Goal: Information Seeking & Learning: Learn about a topic

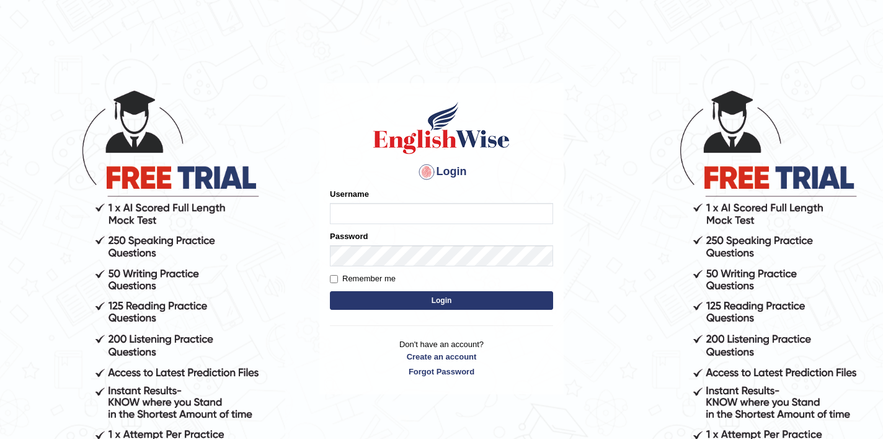
click at [457, 211] on input "Username" at bounding box center [441, 213] width 223 height 21
type input "shubham04"
click at [421, 275] on div "Remember me" at bounding box center [441, 278] width 223 height 12
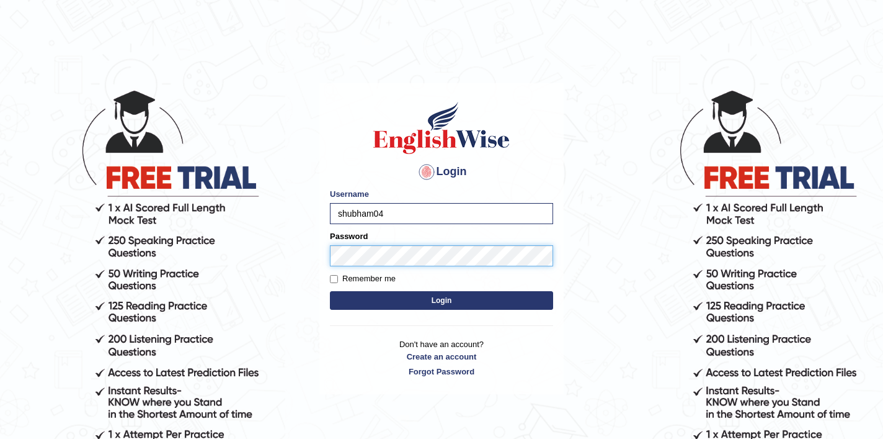
click at [330, 291] on button "Login" at bounding box center [441, 300] width 223 height 19
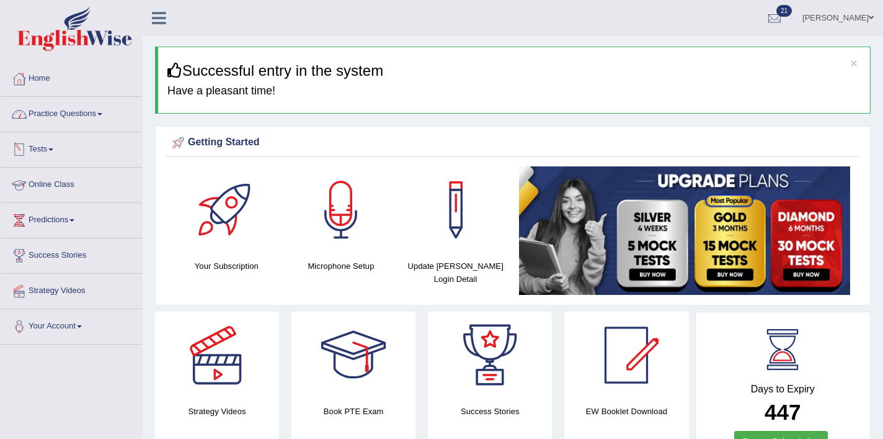
click at [82, 113] on link "Practice Questions" at bounding box center [71, 112] width 141 height 31
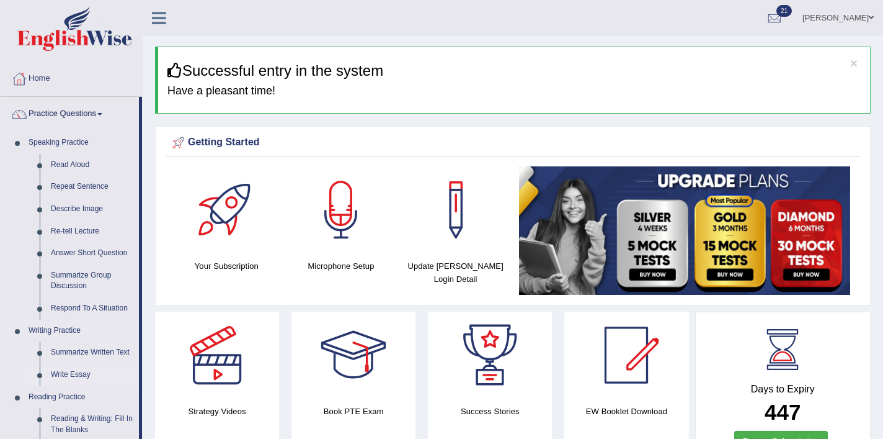
click at [74, 372] on link "Write Essay" at bounding box center [92, 375] width 94 height 22
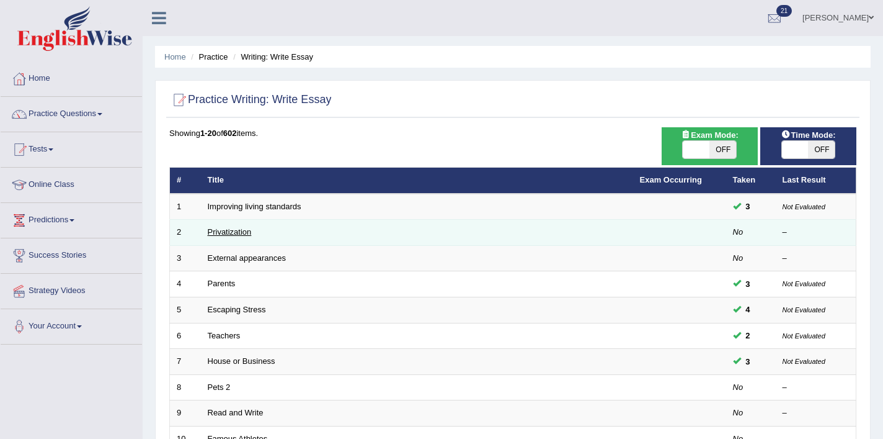
click at [226, 230] on link "Privatization" at bounding box center [230, 231] width 44 height 9
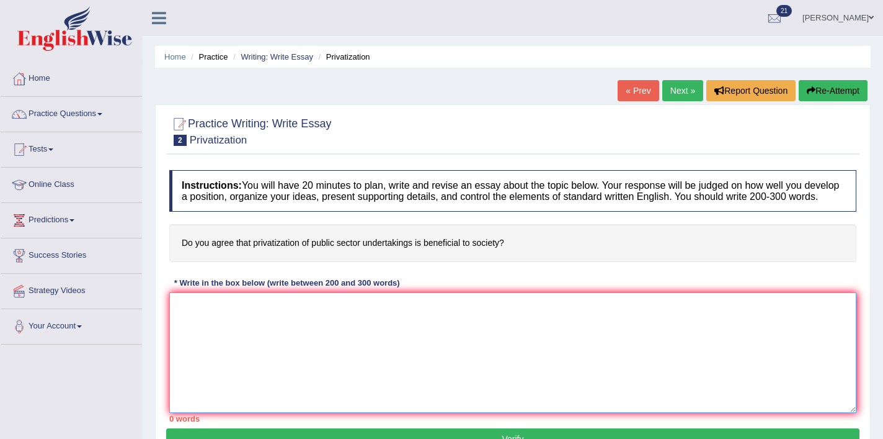
click at [337, 325] on textarea at bounding box center [512, 352] width 687 height 120
paste textarea "Lor ipsumdo sitametco ad (Elits doeiu) te inc utlab etd magnaal enimadm veniamq…"
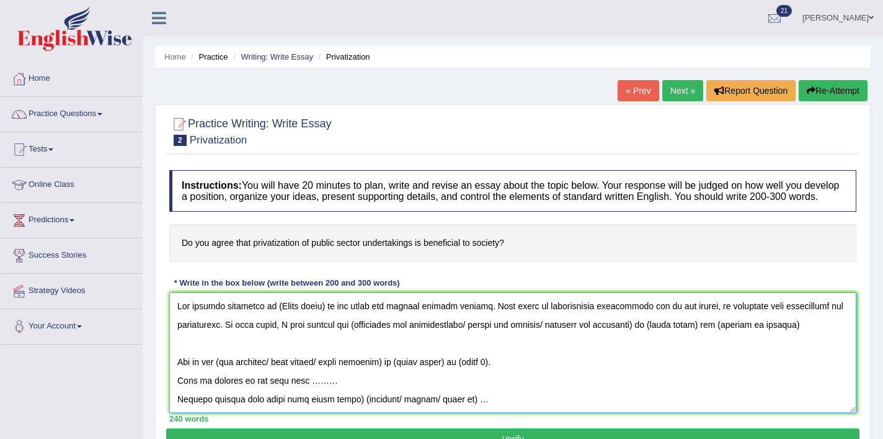
drag, startPoint x: 324, startPoint y: 317, endPoint x: 275, endPoint y: 320, distance: 48.5
click at [275, 320] on textarea at bounding box center [512, 352] width 687 height 120
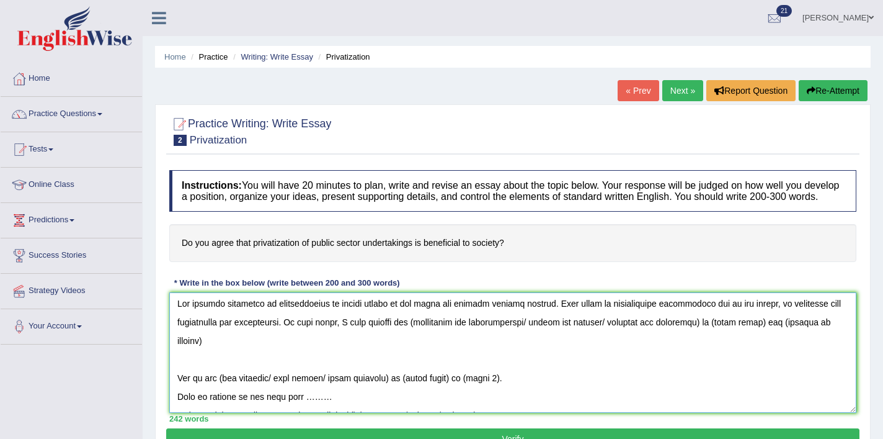
scroll to position [1, 0]
click at [413, 337] on textarea at bounding box center [512, 352] width 687 height 120
drag, startPoint x: 532, startPoint y: 334, endPoint x: 708, endPoint y: 340, distance: 175.7
click at [708, 340] on textarea at bounding box center [512, 352] width 687 height 120
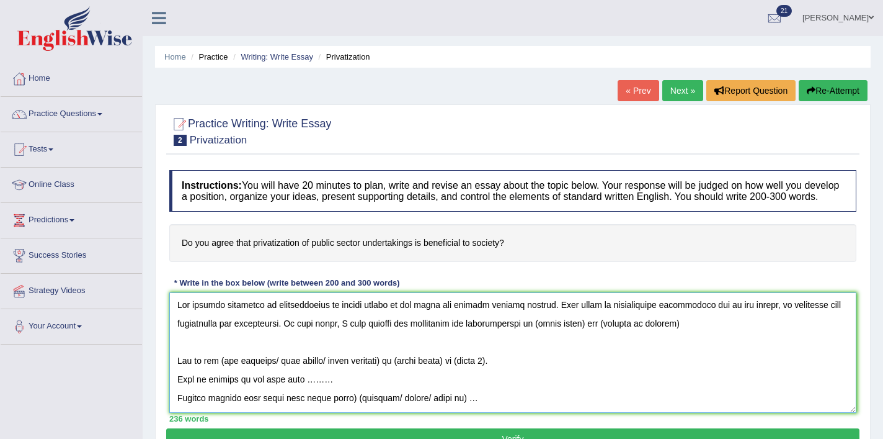
drag, startPoint x: 592, startPoint y: 336, endPoint x: 545, endPoint y: 338, distance: 47.8
click at [545, 338] on textarea at bounding box center [512, 352] width 687 height 120
click at [692, 335] on textarea at bounding box center [512, 352] width 687 height 120
click at [612, 334] on textarea at bounding box center [512, 352] width 687 height 120
click at [690, 336] on textarea at bounding box center [512, 352] width 687 height 120
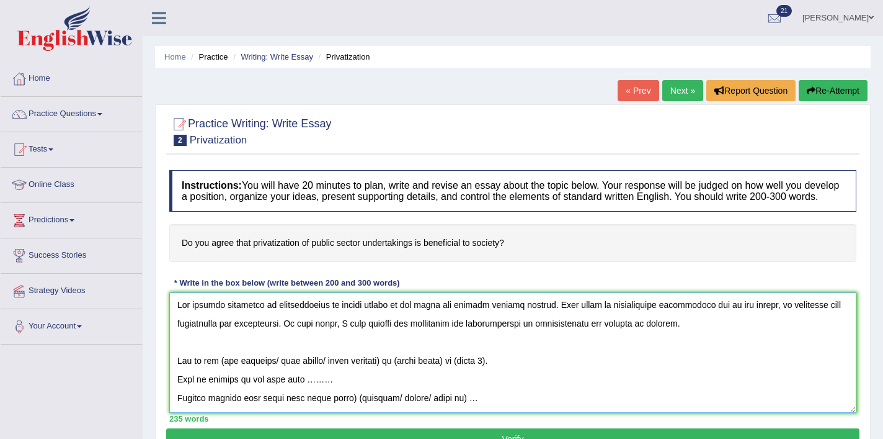
click at [224, 375] on textarea at bounding box center [512, 352] width 687 height 120
drag, startPoint x: 268, startPoint y: 372, endPoint x: 390, endPoint y: 370, distance: 122.2
click at [390, 370] on textarea at bounding box center [512, 352] width 687 height 120
drag, startPoint x: 329, startPoint y: 372, endPoint x: 279, endPoint y: 378, distance: 51.3
click at [279, 378] on textarea at bounding box center [512, 352] width 687 height 120
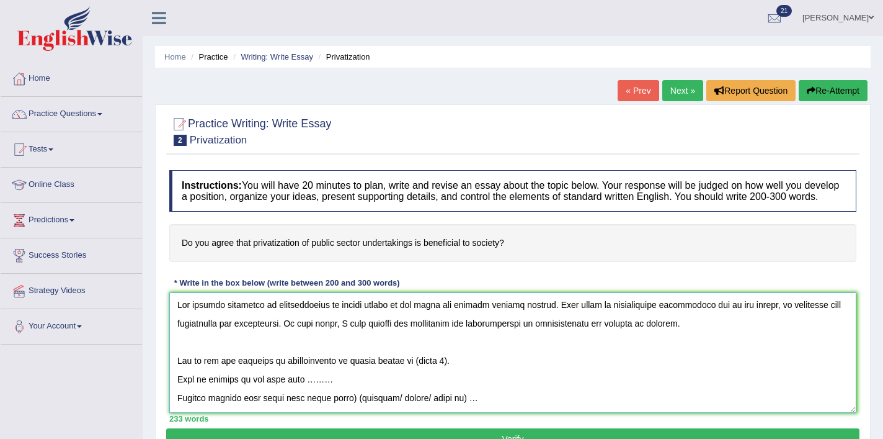
click at [432, 373] on textarea at bounding box center [512, 352] width 687 height 120
drag, startPoint x: 323, startPoint y: 392, endPoint x: 297, endPoint y: 393, distance: 26.7
click at [297, 393] on textarea at bounding box center [512, 352] width 687 height 120
click at [177, 392] on textarea at bounding box center [512, 352] width 687 height 120
drag, startPoint x: 811, startPoint y: 373, endPoint x: 785, endPoint y: 373, distance: 26.1
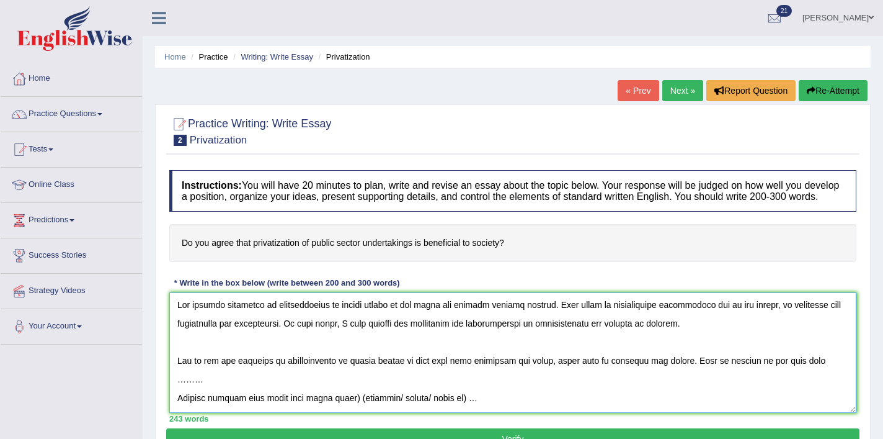
click at [785, 373] on textarea at bounding box center [512, 352] width 687 height 120
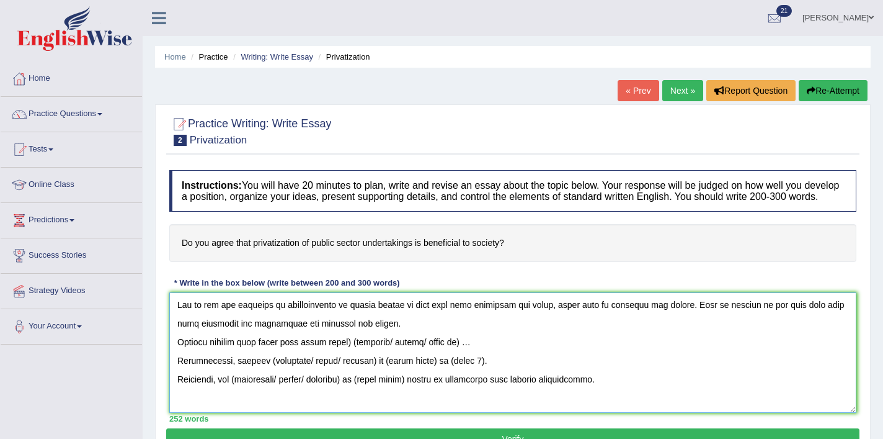
scroll to position [56, 0]
click at [178, 357] on textarea at bounding box center [512, 352] width 687 height 120
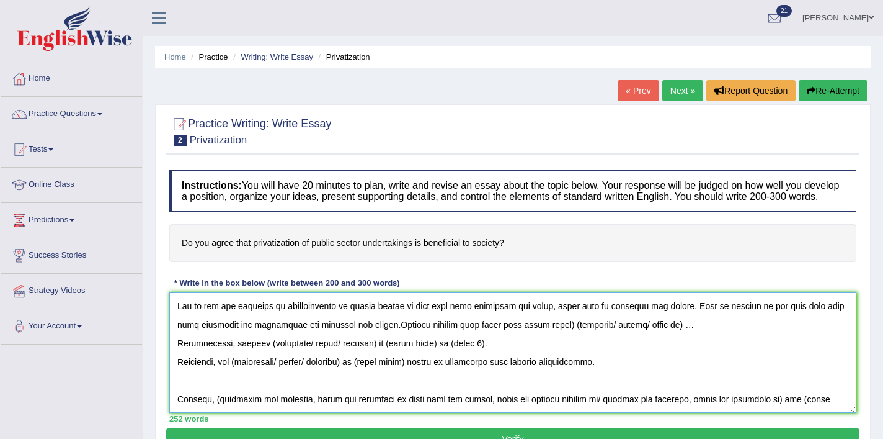
scroll to position [37, 0]
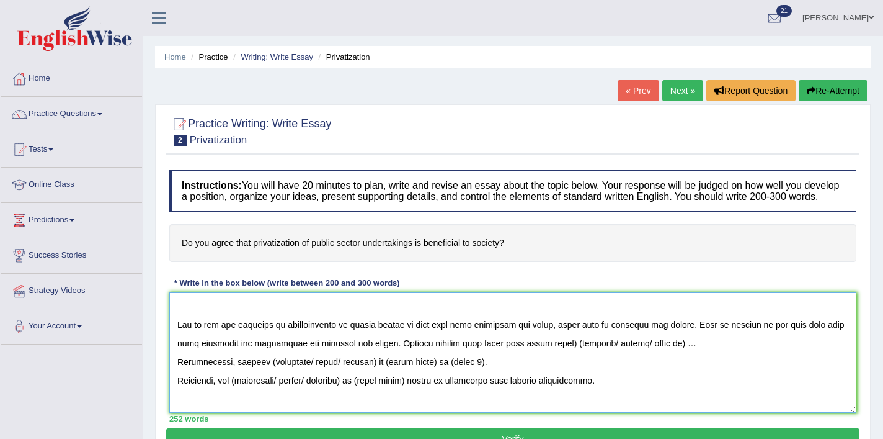
drag, startPoint x: 547, startPoint y: 356, endPoint x: 501, endPoint y: 356, distance: 46.5
click at [501, 356] on textarea at bounding box center [512, 352] width 687 height 120
click at [615, 356] on textarea at bounding box center [512, 352] width 687 height 120
drag, startPoint x: 741, startPoint y: 355, endPoint x: 648, endPoint y: 354, distance: 93.1
click at [648, 354] on textarea at bounding box center [512, 352] width 687 height 120
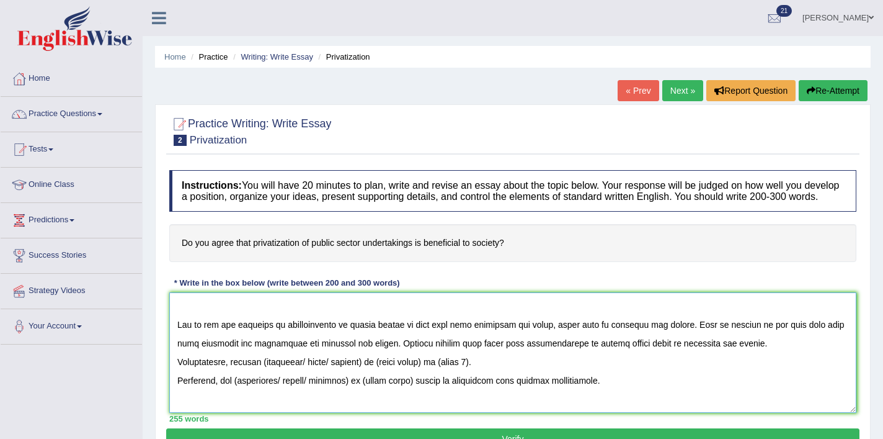
drag, startPoint x: 486, startPoint y: 373, endPoint x: 167, endPoint y: 373, distance: 318.9
click at [167, 373] on div "Instructions: You will have 20 minutes to plan, write and revise an essay about…" at bounding box center [513, 296] width 694 height 264
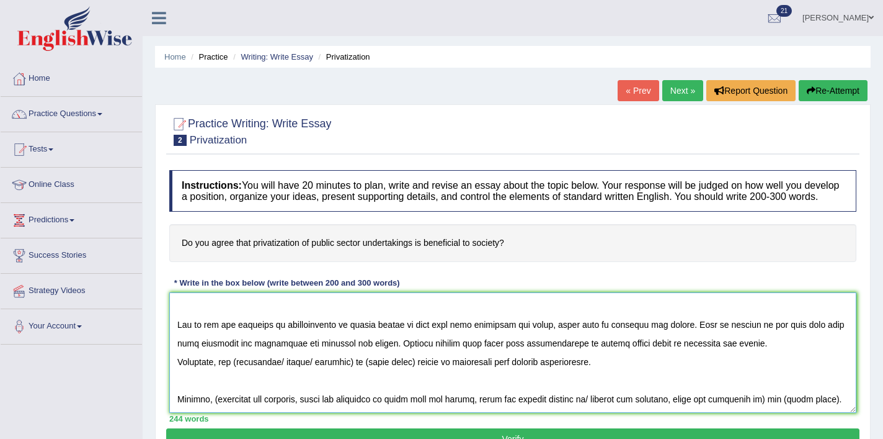
scroll to position [19, 0]
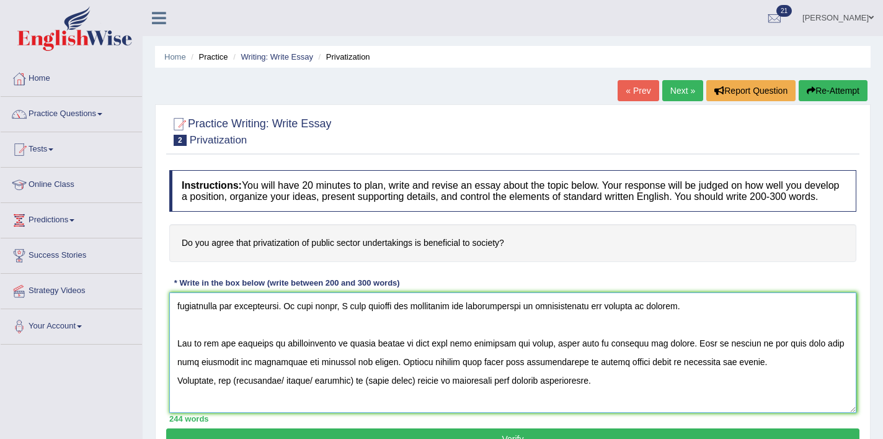
click at [236, 391] on textarea at bounding box center [512, 352] width 687 height 120
drag, startPoint x: 357, startPoint y: 393, endPoint x: 279, endPoint y: 396, distance: 77.6
click at [279, 396] on textarea at bounding box center [512, 352] width 687 height 120
drag, startPoint x: 341, startPoint y: 393, endPoint x: 293, endPoint y: 393, distance: 48.4
click at [293, 393] on textarea at bounding box center [512, 352] width 687 height 120
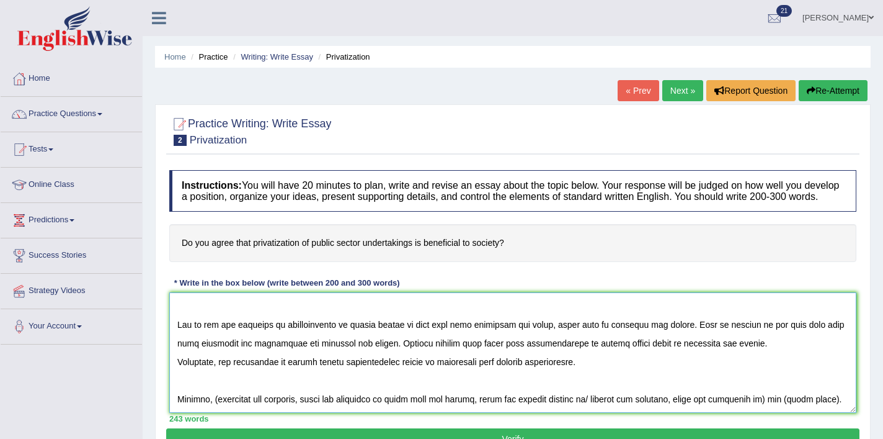
scroll to position [49, 0]
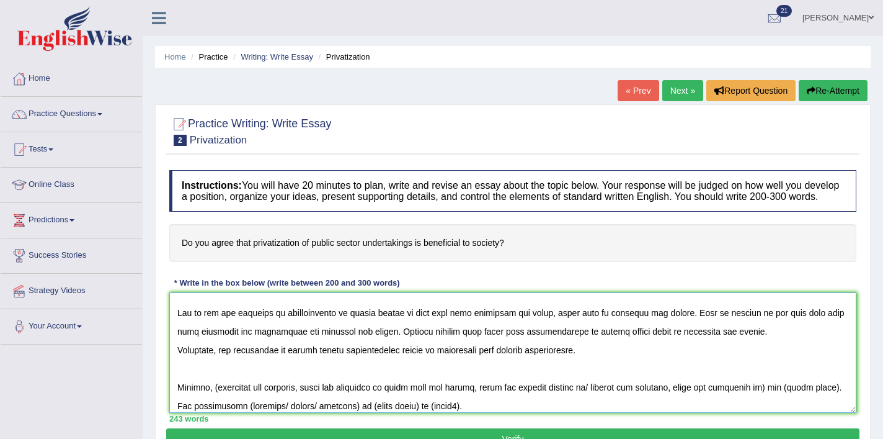
click at [178, 360] on textarea at bounding box center [512, 352] width 687 height 120
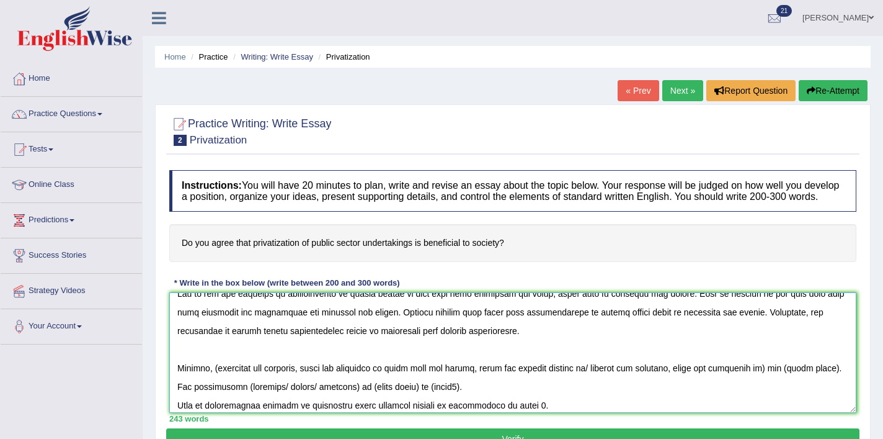
scroll to position [76, 0]
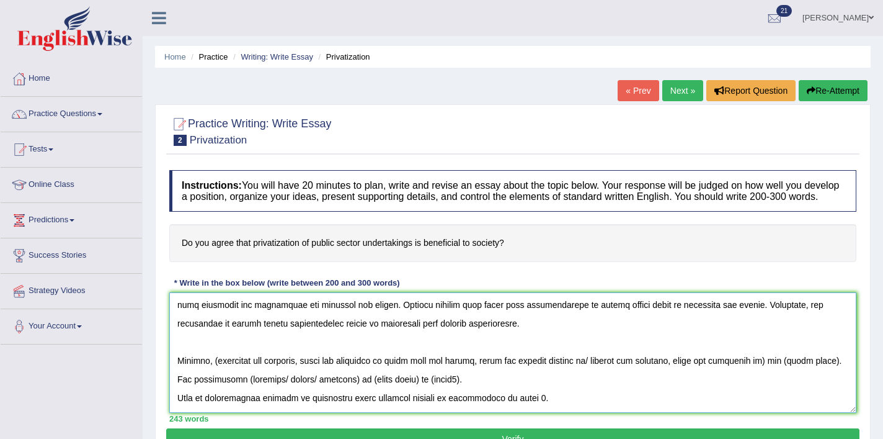
click at [217, 375] on textarea at bounding box center [512, 352] width 687 height 120
drag, startPoint x: 398, startPoint y: 375, endPoint x: 765, endPoint y: 372, distance: 367.3
click at [765, 372] on textarea at bounding box center [512, 352] width 687 height 120
drag, startPoint x: 467, startPoint y: 373, endPoint x: 413, endPoint y: 379, distance: 54.3
click at [413, 379] on textarea at bounding box center [512, 352] width 687 height 120
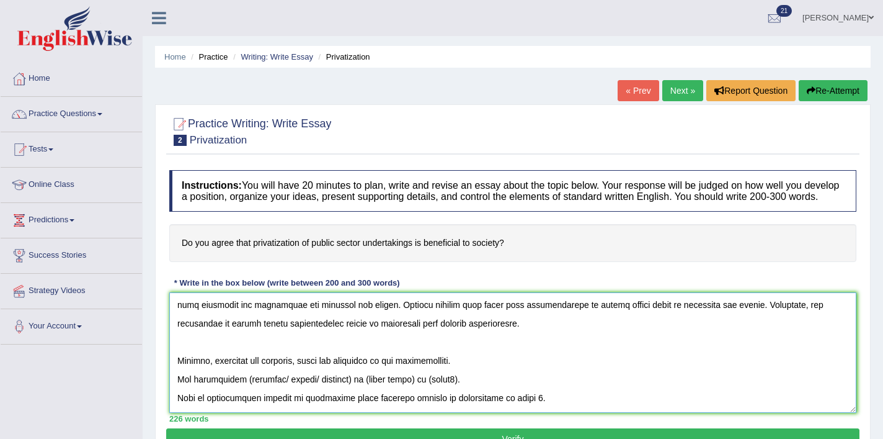
click at [176, 393] on textarea at bounding box center [512, 352] width 687 height 120
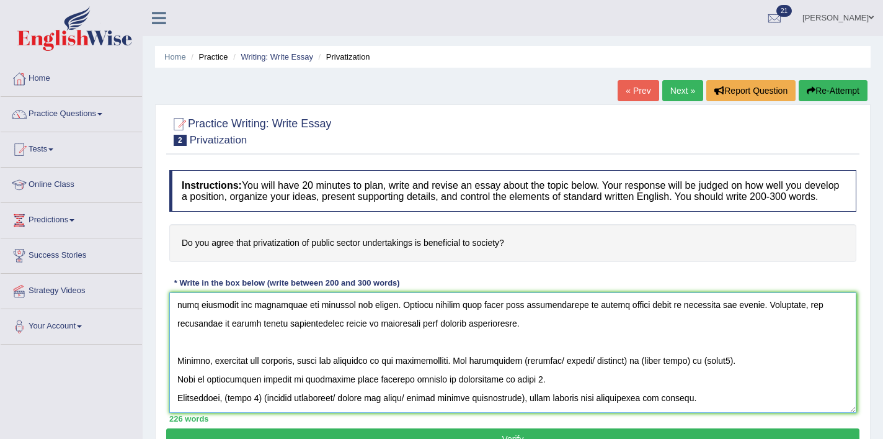
click at [528, 375] on textarea at bounding box center [512, 352] width 687 height 120
drag, startPoint x: 627, startPoint y: 372, endPoint x: 563, endPoint y: 373, distance: 63.9
click at [563, 373] on textarea at bounding box center [512, 352] width 687 height 120
drag, startPoint x: 624, startPoint y: 369, endPoint x: 574, endPoint y: 372, distance: 49.1
click at [574, 372] on textarea at bounding box center [512, 352] width 687 height 120
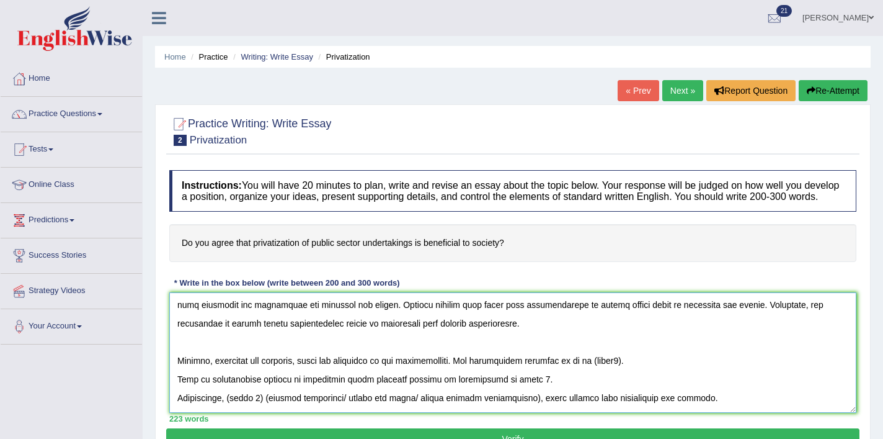
drag, startPoint x: 619, startPoint y: 372, endPoint x: 591, endPoint y: 374, distance: 28.0
click at [591, 374] on textarea at bounding box center [512, 352] width 687 height 120
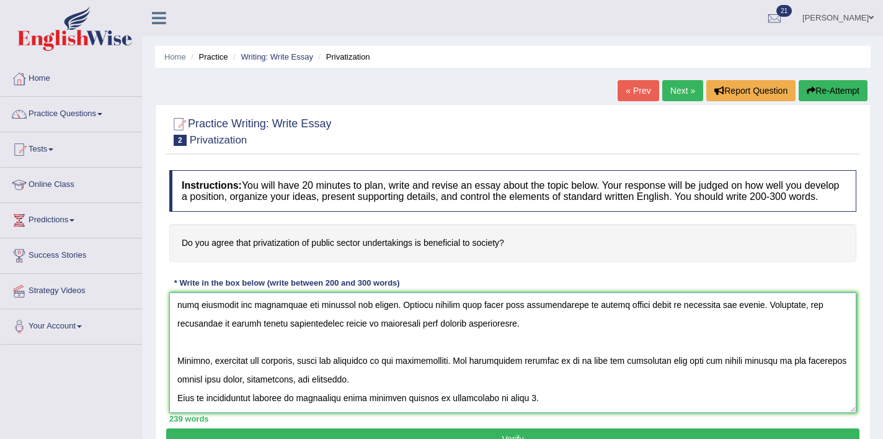
click at [179, 408] on textarea at bounding box center [512, 352] width 687 height 120
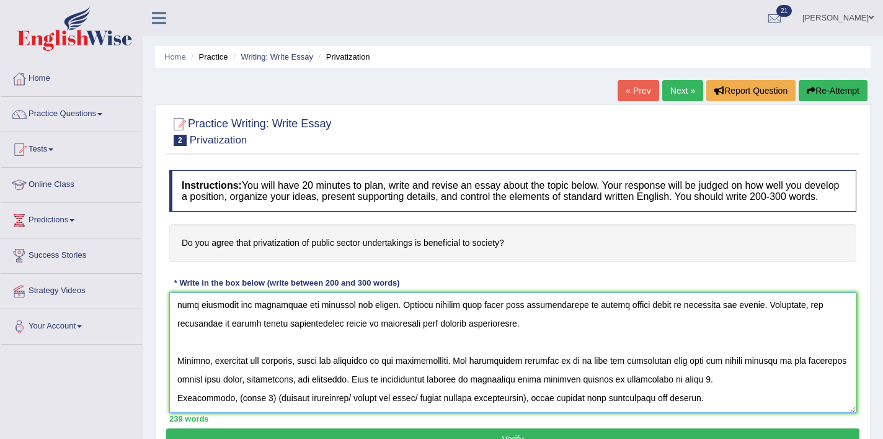
drag, startPoint x: 683, startPoint y: 391, endPoint x: 522, endPoint y: 394, distance: 160.7
click at [522, 394] on textarea at bounding box center [512, 352] width 687 height 120
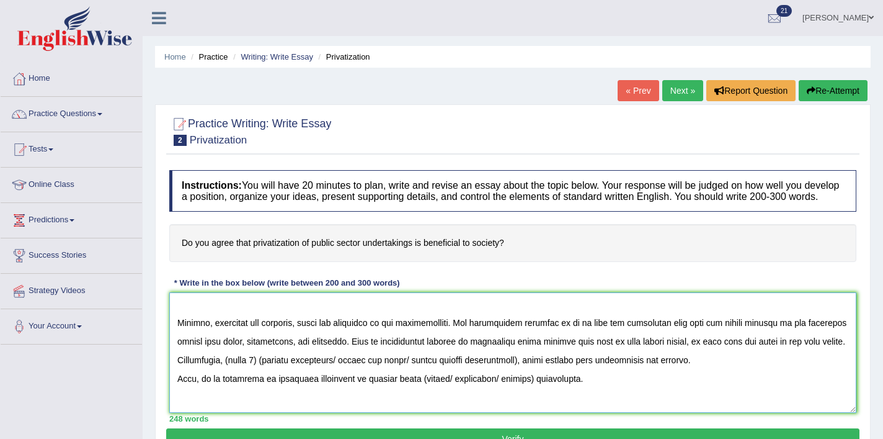
scroll to position [119, 0]
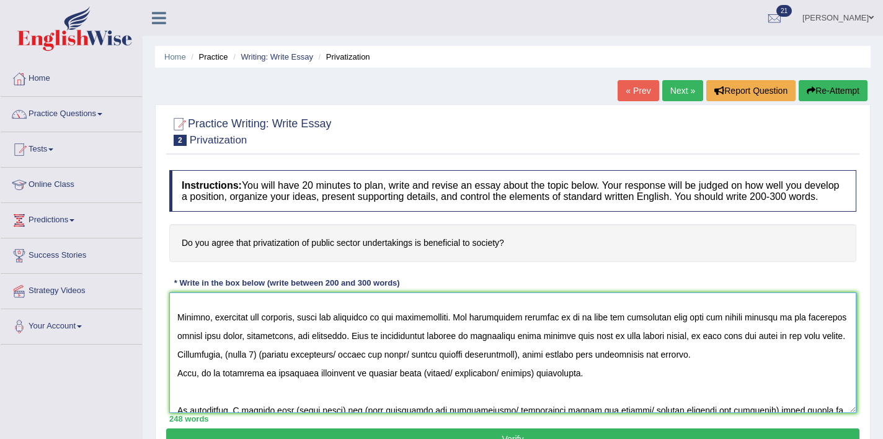
drag, startPoint x: 723, startPoint y: 369, endPoint x: 176, endPoint y: 365, distance: 547.2
click at [176, 365] on textarea at bounding box center [512, 352] width 687 height 120
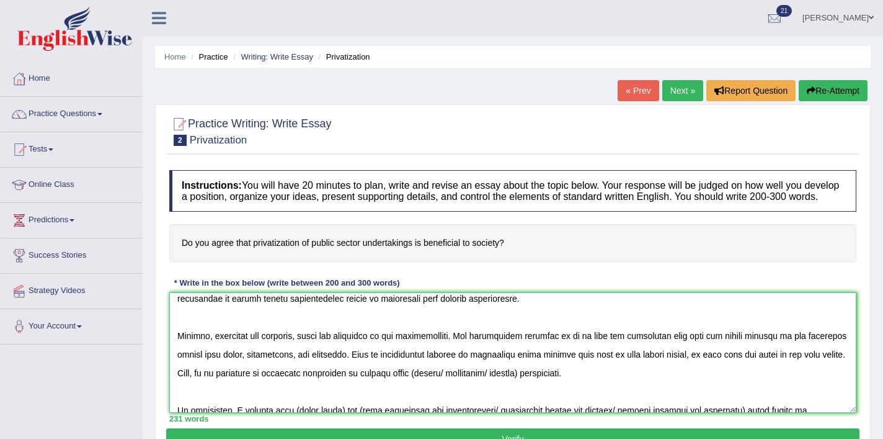
scroll to position [106, 0]
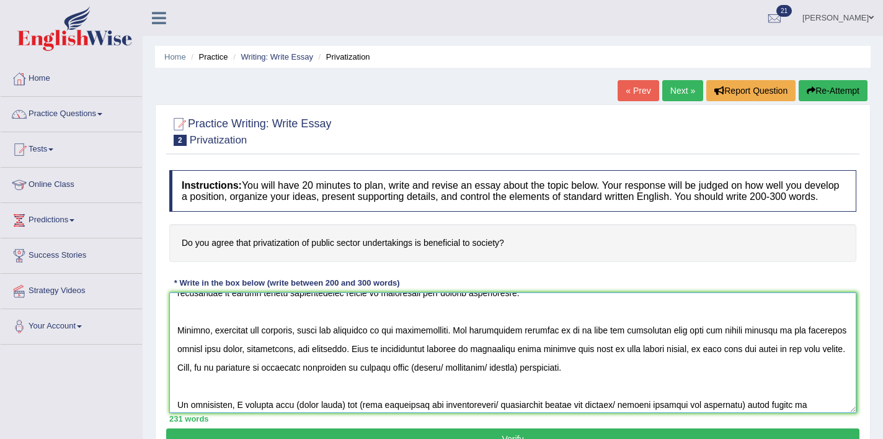
click at [418, 380] on textarea at bounding box center [512, 352] width 687 height 120
drag, startPoint x: 520, startPoint y: 382, endPoint x: 439, endPoint y: 380, distance: 81.3
click at [439, 381] on textarea at bounding box center [512, 352] width 687 height 120
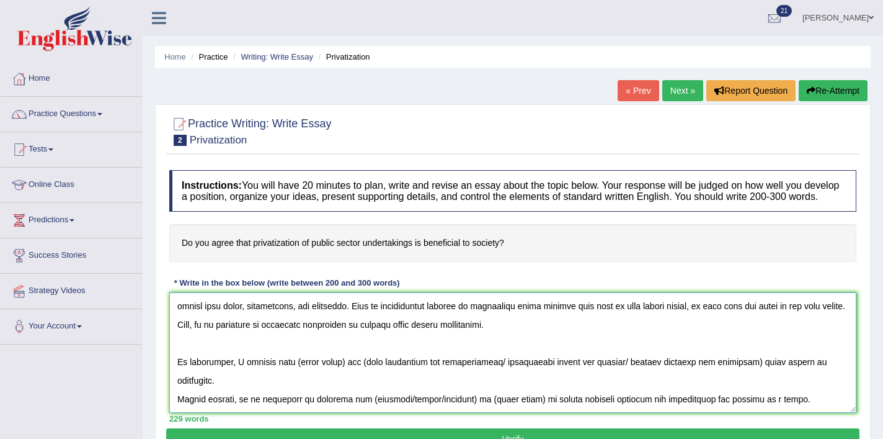
scroll to position [170, 0]
drag, startPoint x: 334, startPoint y: 350, endPoint x: 287, endPoint y: 353, distance: 47.3
click at [287, 354] on textarea at bounding box center [512, 352] width 687 height 120
click at [423, 351] on textarea at bounding box center [512, 352] width 687 height 120
drag, startPoint x: 561, startPoint y: 350, endPoint x: 810, endPoint y: 344, distance: 248.9
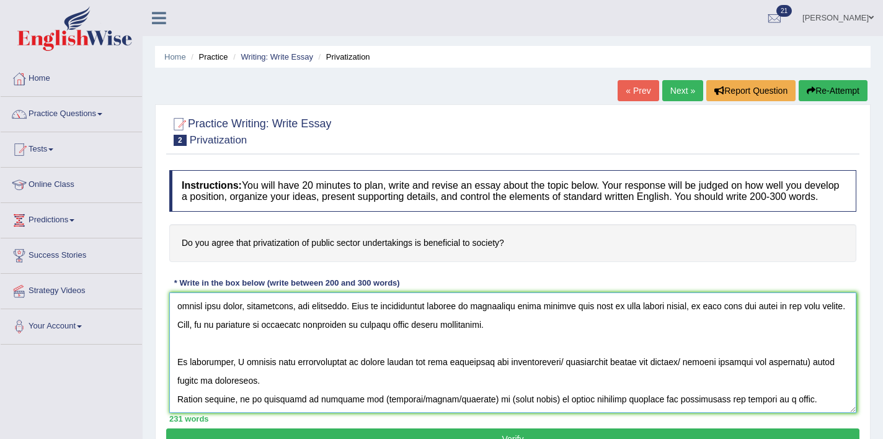
click at [810, 344] on textarea at bounding box center [512, 352] width 687 height 120
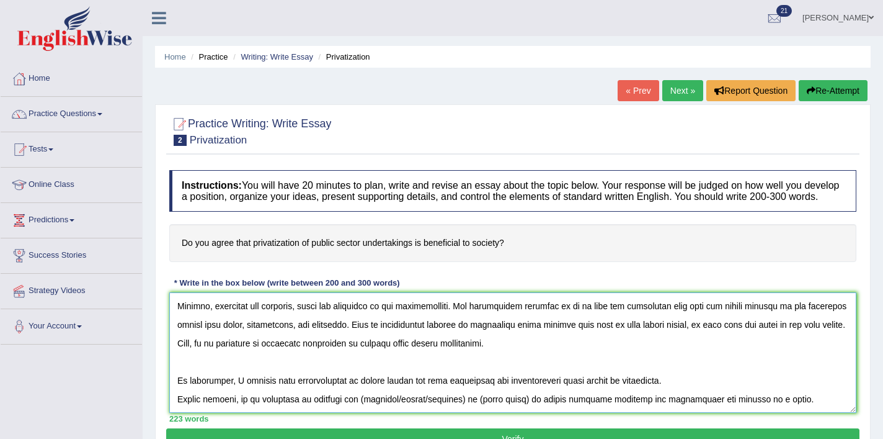
click at [177, 371] on textarea at bounding box center [512, 352] width 687 height 120
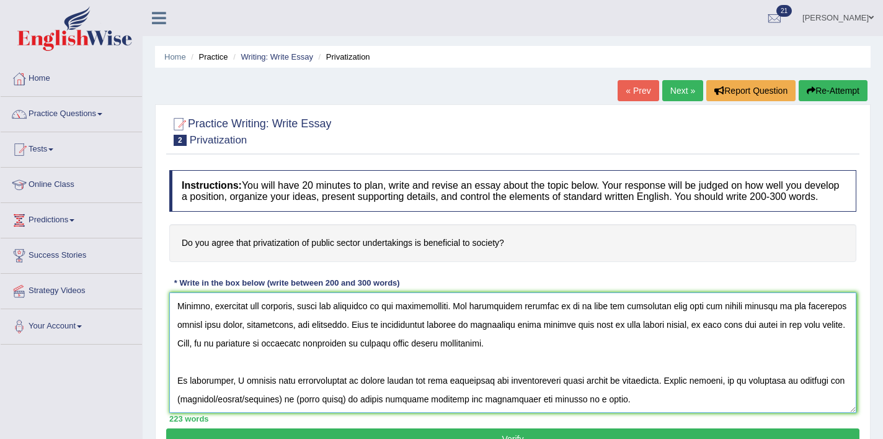
click at [194, 372] on textarea at bounding box center [512, 352] width 687 height 120
drag, startPoint x: 293, startPoint y: 368, endPoint x: 222, endPoint y: 375, distance: 71.1
click at [222, 375] on textarea at bounding box center [512, 352] width 687 height 120
drag, startPoint x: 284, startPoint y: 373, endPoint x: 236, endPoint y: 373, distance: 47.2
click at [236, 373] on textarea at bounding box center [512, 352] width 687 height 120
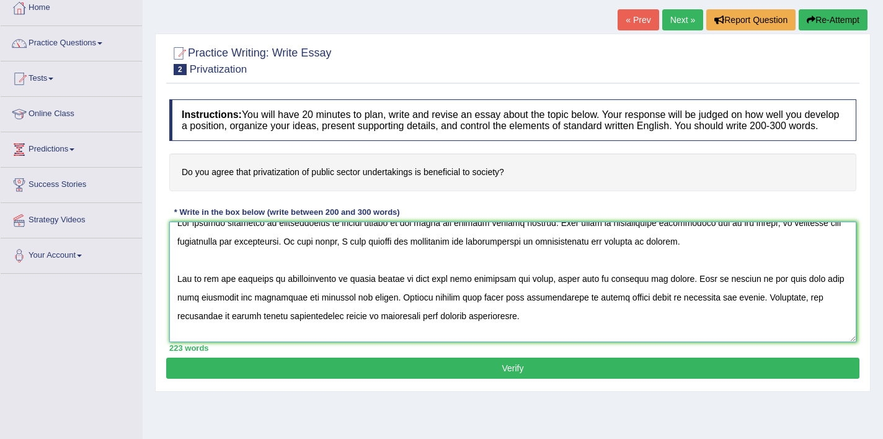
scroll to position [213, 0]
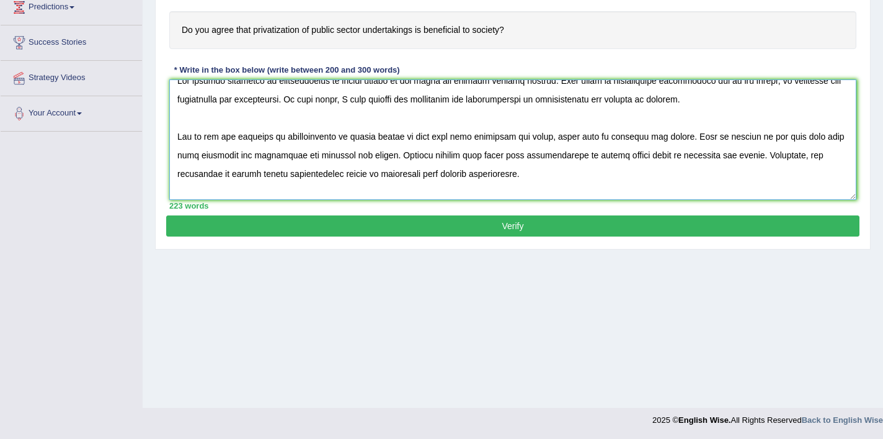
type textarea "The growing influence of privatization of public sector on our lives has sparke…"
click at [603, 236] on button "Verify" at bounding box center [513, 225] width 694 height 21
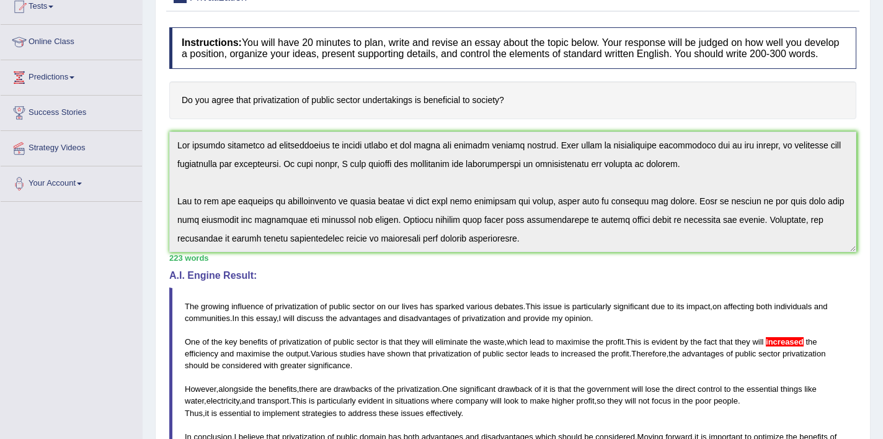
scroll to position [0, 0]
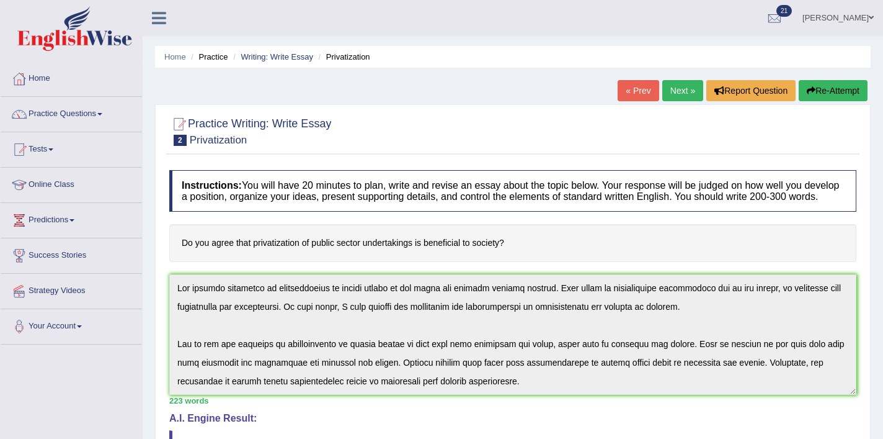
click at [838, 89] on button "Re-Attempt" at bounding box center [833, 90] width 69 height 21
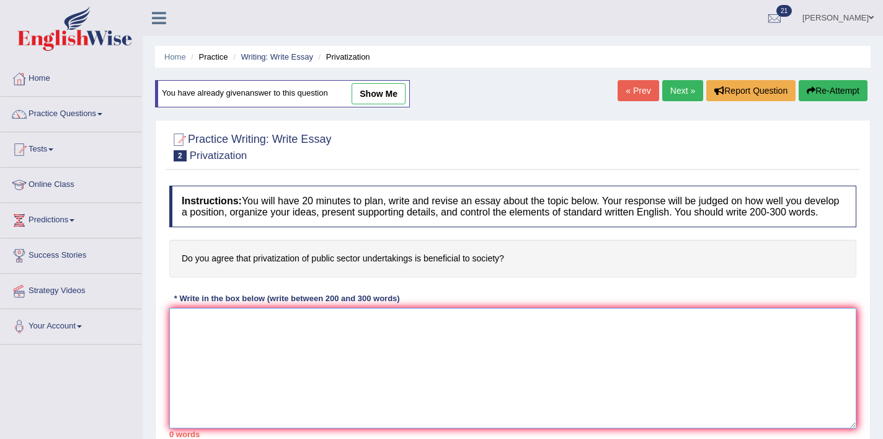
click at [363, 337] on textarea at bounding box center [512, 368] width 687 height 120
paste textarea "The growing influence of privatization of public sector on our lives has sparke…"
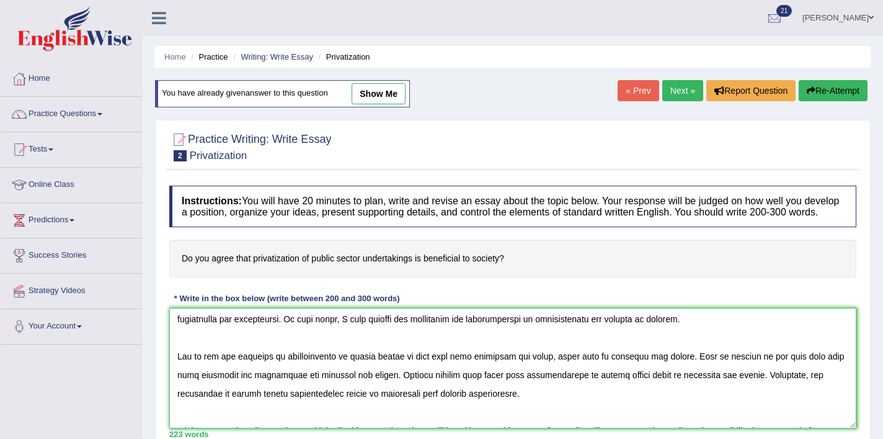
scroll to position [22, 0]
click at [682, 390] on textarea at bounding box center [512, 368] width 687 height 120
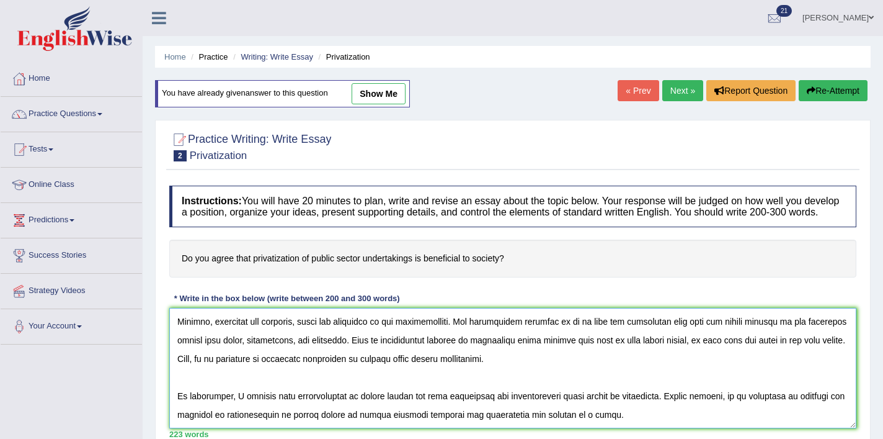
scroll to position [112, 0]
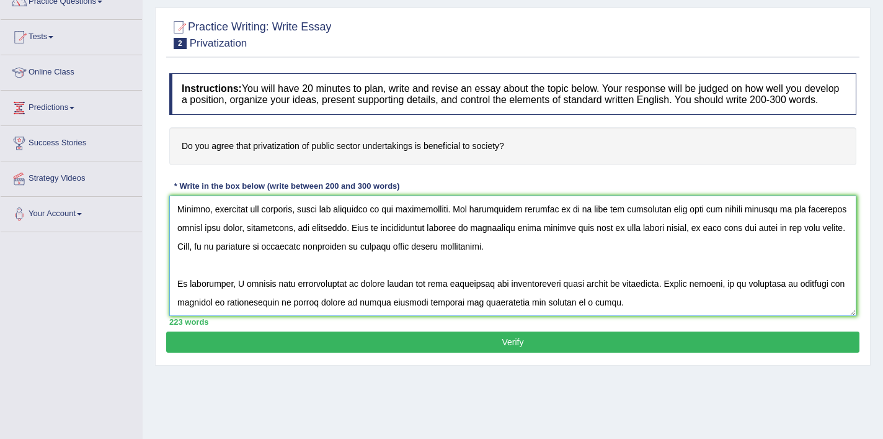
type textarea "The growing influence of privatization of public sector on our lives has sparke…"
click at [520, 347] on button "Verify" at bounding box center [513, 341] width 694 height 21
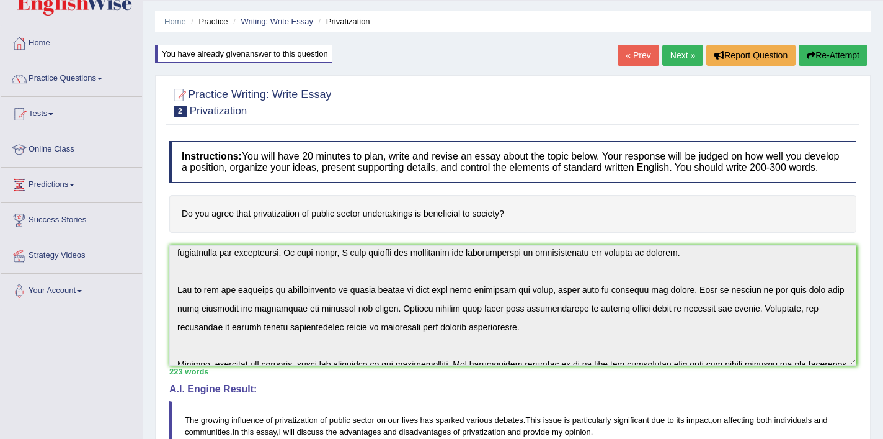
scroll to position [0, 0]
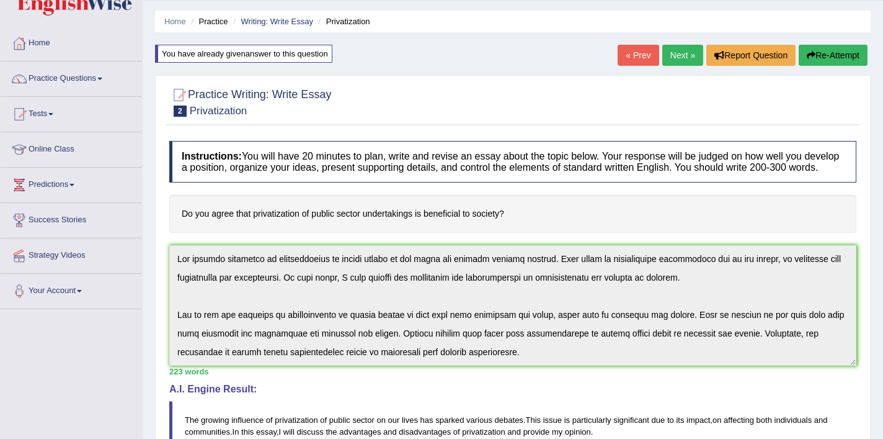
click at [173, 250] on div "Instructions: You will have 20 minutes to plan, write and revise an essay about…" at bounding box center [513, 417] width 694 height 565
click at [829, 59] on button "Re-Attempt" at bounding box center [833, 55] width 69 height 21
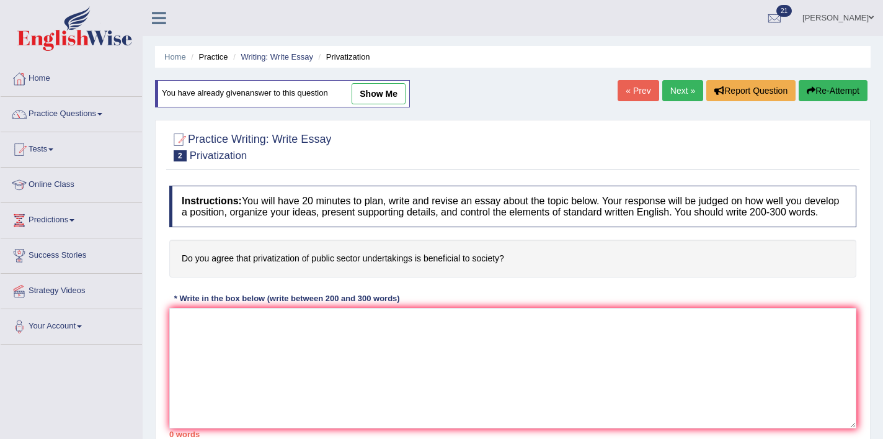
click at [345, 315] on textarea at bounding box center [512, 368] width 687 height 120
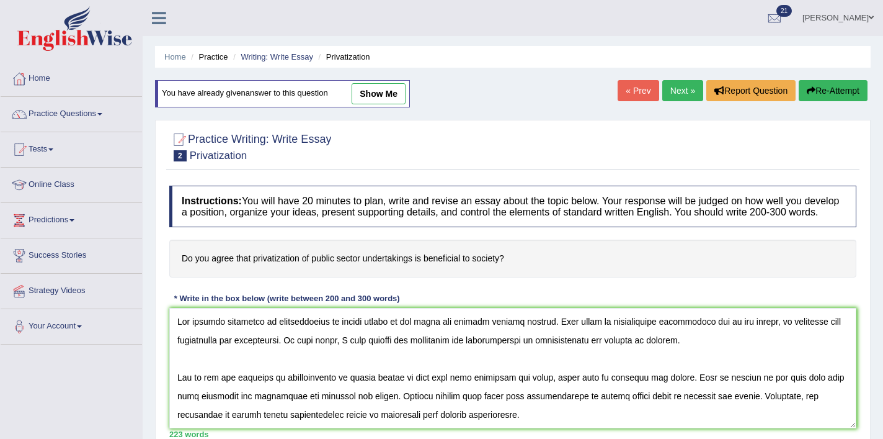
click at [215, 410] on textarea at bounding box center [512, 368] width 687 height 120
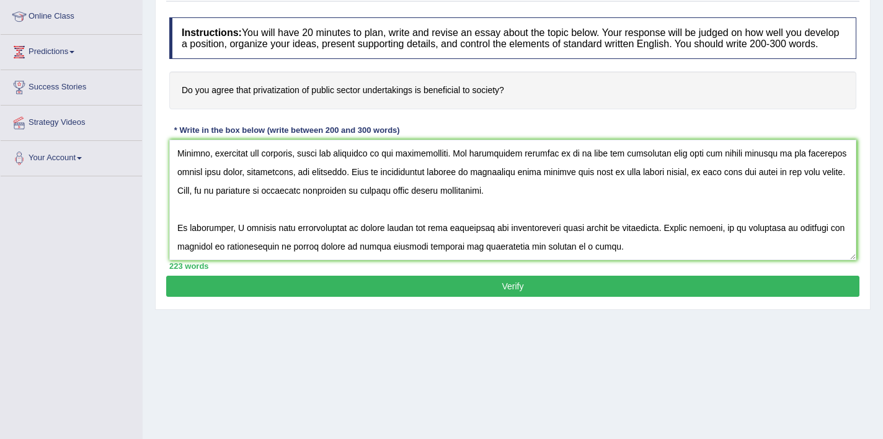
scroll to position [213, 0]
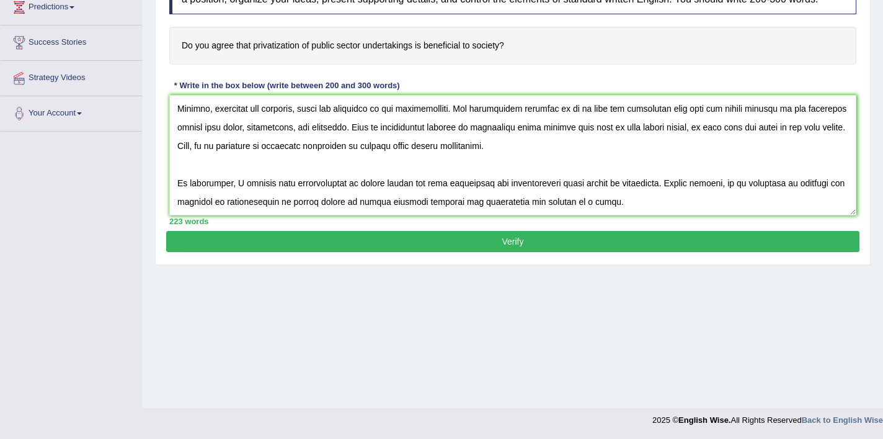
type textarea "The growing influence of privatization of public sector on our lives has sparke…"
click at [403, 246] on button "Verify" at bounding box center [513, 241] width 694 height 21
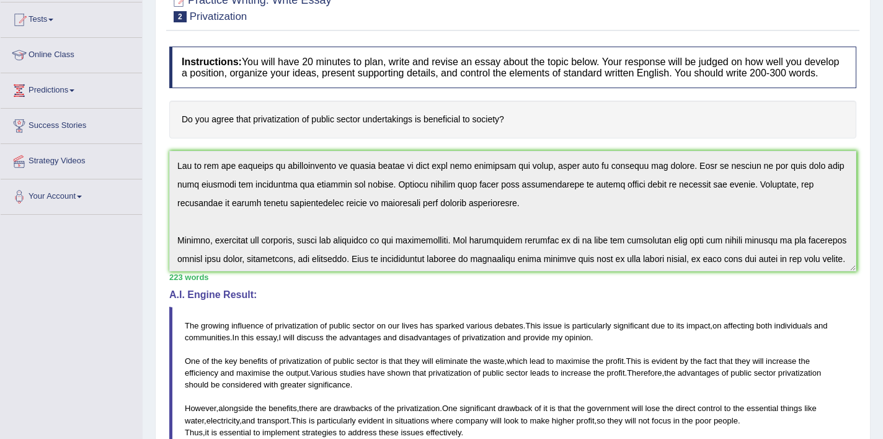
scroll to position [130, 0]
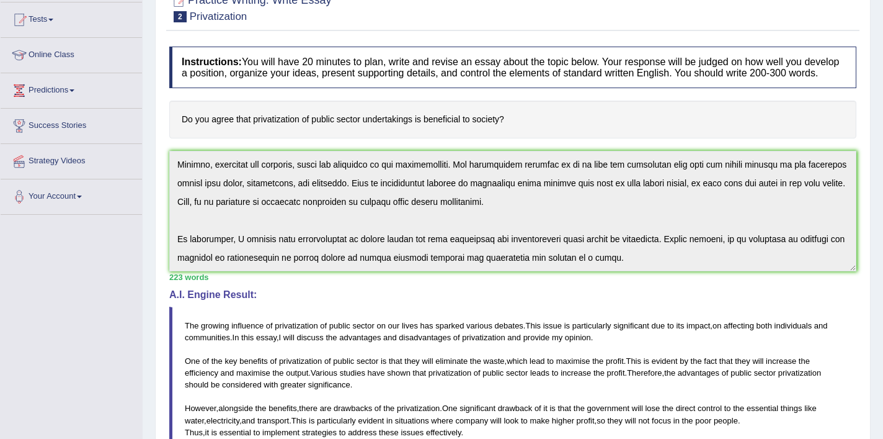
click at [630, 290] on div "Instructions: You will have 20 minutes to plan, write and revise an essay about…" at bounding box center [513, 322] width 694 height 565
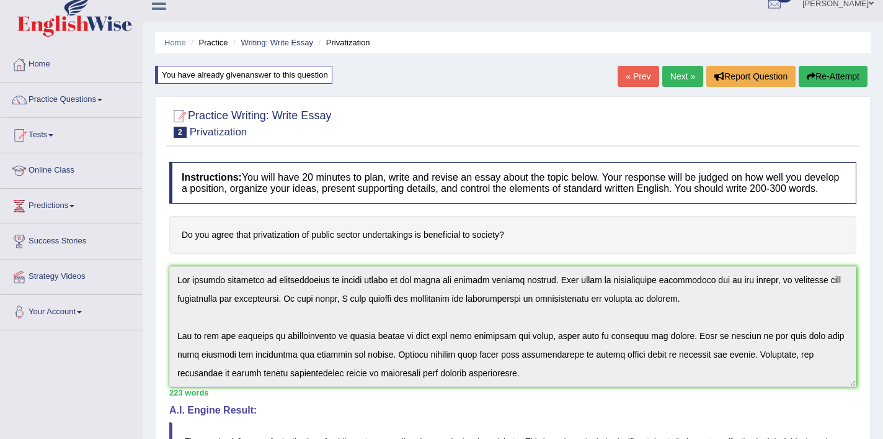
scroll to position [0, 0]
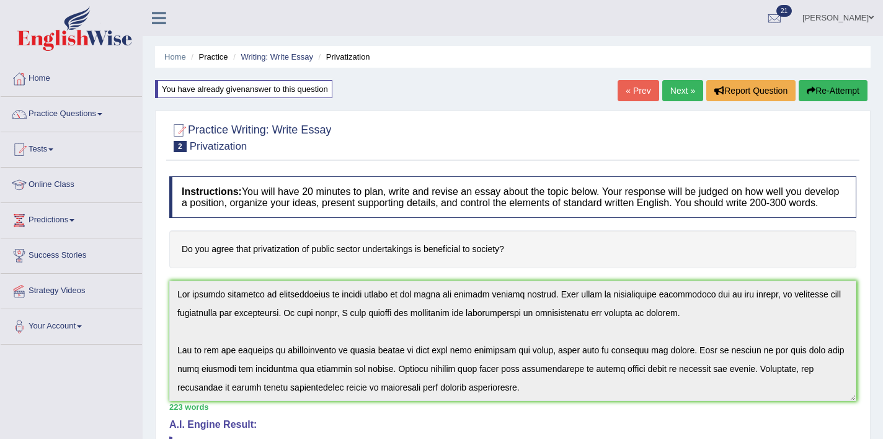
click at [826, 75] on div "Home Practice Writing: Write Essay Privatization You have already given answer …" at bounding box center [513, 410] width 741 height 820
click at [824, 94] on button "Re-Attempt" at bounding box center [833, 90] width 69 height 21
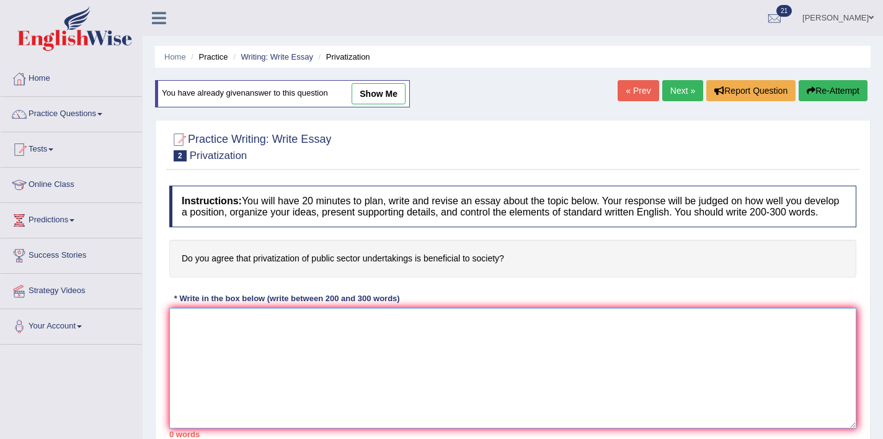
click at [362, 367] on textarea at bounding box center [512, 368] width 687 height 120
paste textarea "The growing influence of privatization of the public sector on our lives has sp…"
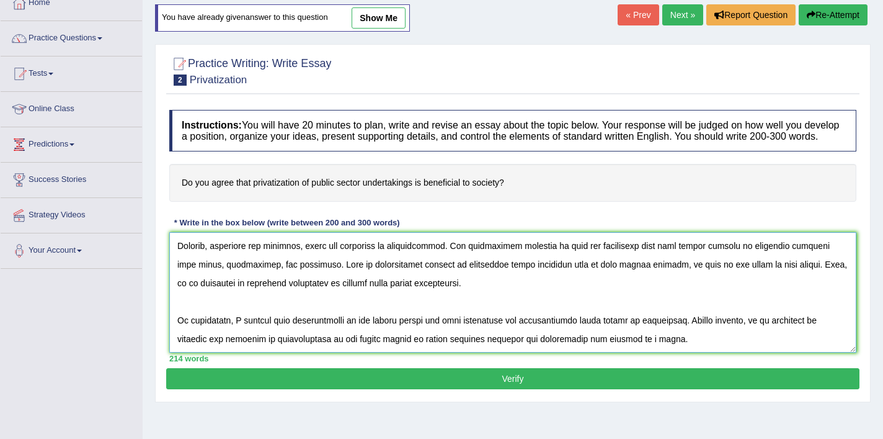
scroll to position [92, 0]
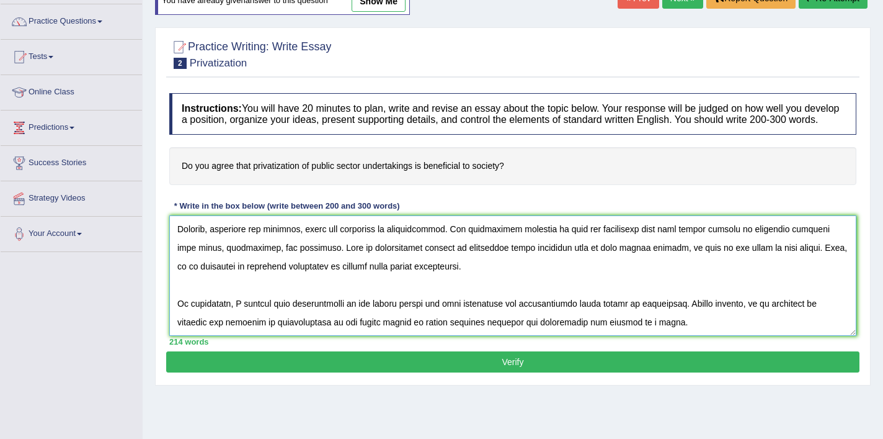
type textarea "The growing influence of privatization of the public sector on our lives has sp…"
click at [442, 372] on button "Verify" at bounding box center [513, 361] width 694 height 21
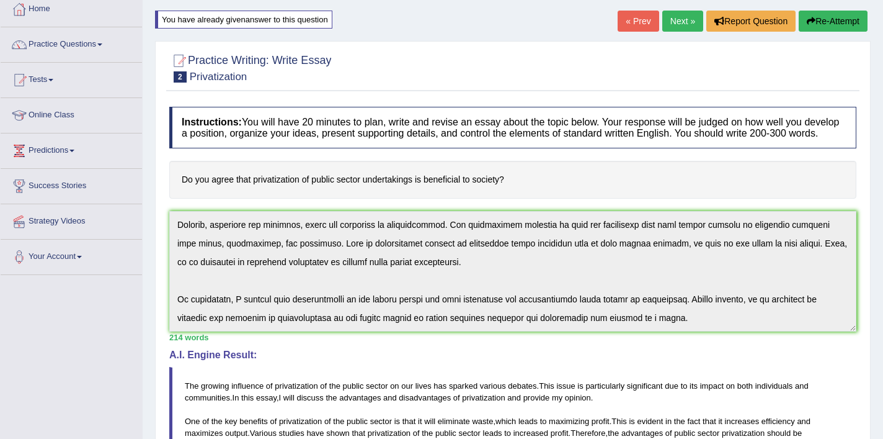
scroll to position [0, 0]
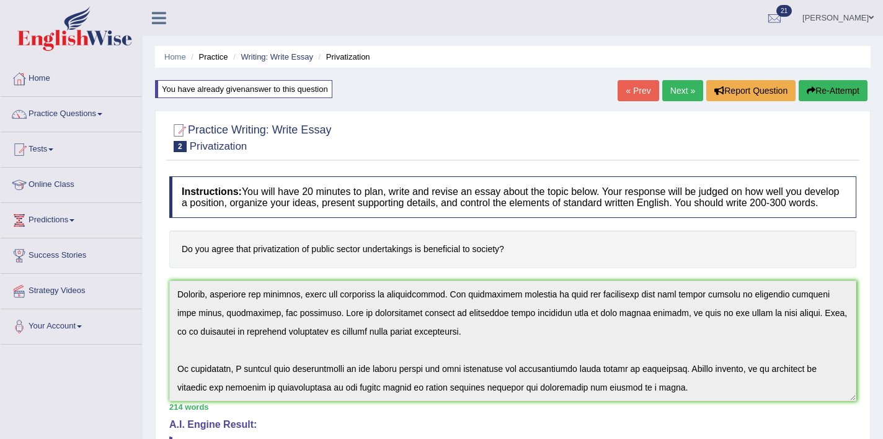
click at [843, 94] on button "Re-Attempt" at bounding box center [833, 90] width 69 height 21
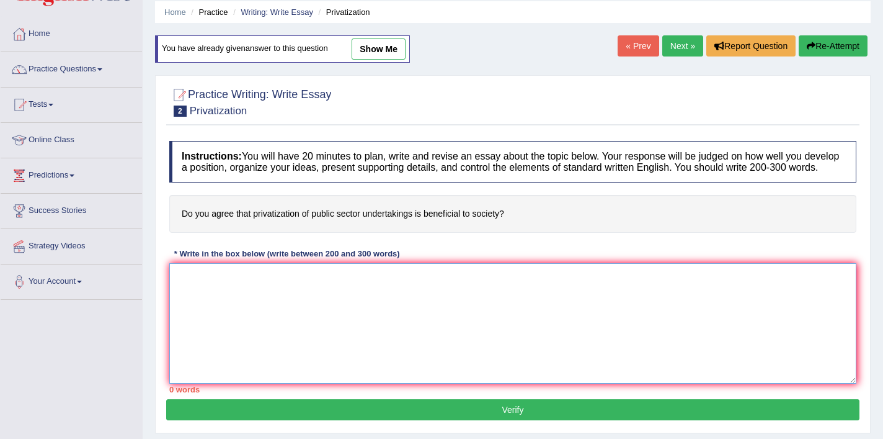
click at [401, 313] on textarea at bounding box center [512, 323] width 687 height 120
paste textarea "The growing influence of privatization of the public sector on our lives has sp…"
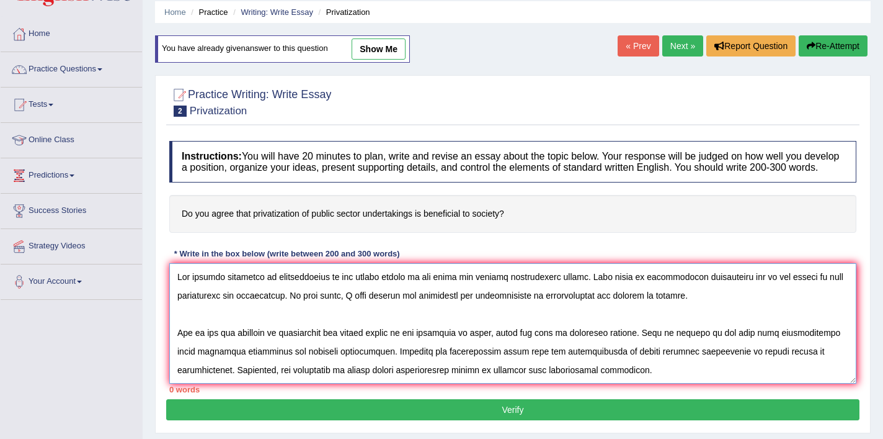
scroll to position [122, 0]
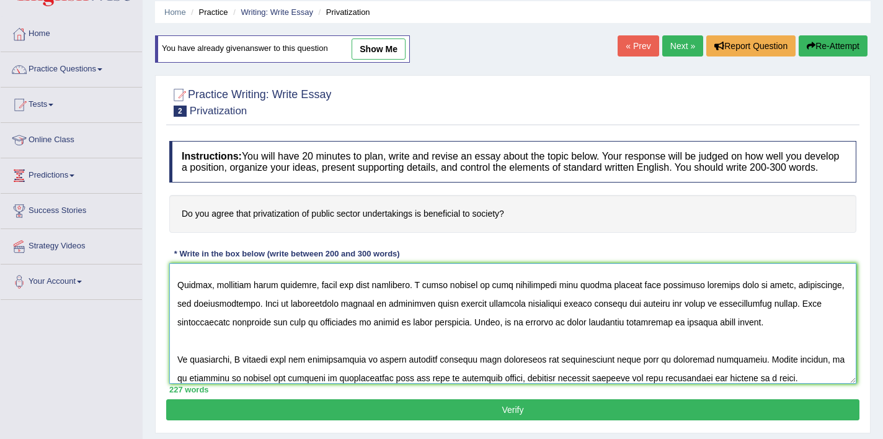
type textarea "The growing influence of privatization of the public sector on our lives has sp…"
click at [421, 420] on button "Verify" at bounding box center [513, 409] width 694 height 21
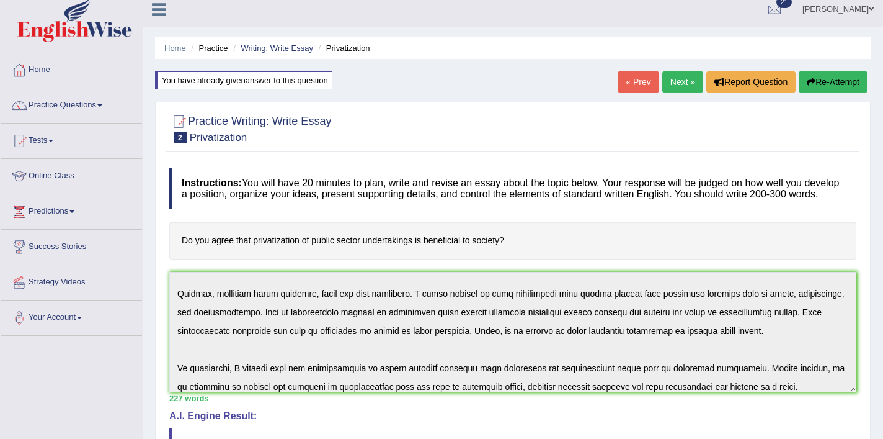
scroll to position [0, 0]
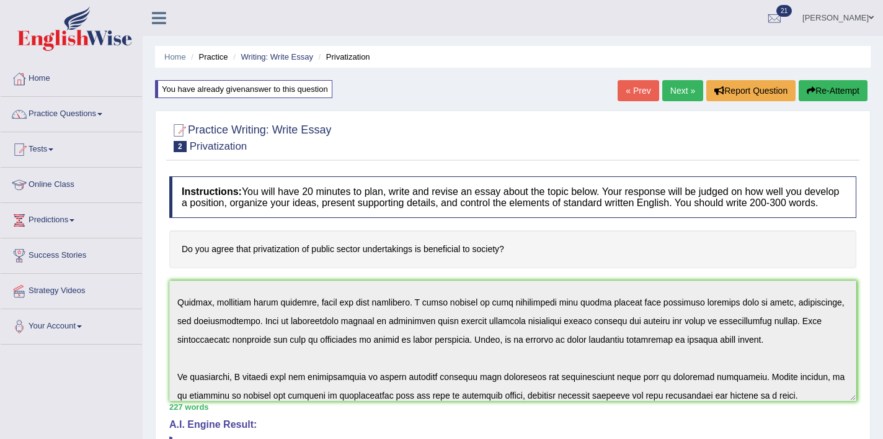
drag, startPoint x: 181, startPoint y: 261, endPoint x: 400, endPoint y: 254, distance: 218.5
click at [400, 254] on h4 "Do you agree that privatization of public sector undertakings is beneficial to …" at bounding box center [512, 249] width 687 height 38
drag, startPoint x: 507, startPoint y: 257, endPoint x: 364, endPoint y: 275, distance: 145.1
click at [364, 268] on h4 "Do you agree that privatization of public sector undertakings is beneficial to …" at bounding box center [512, 249] width 687 height 38
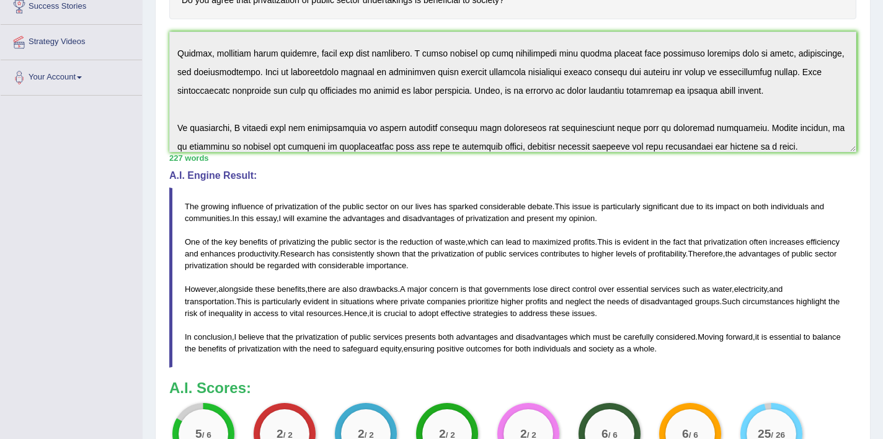
scroll to position [424, 0]
